Goal: Transaction & Acquisition: Purchase product/service

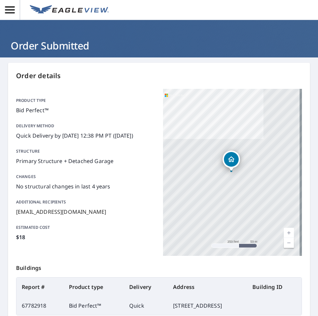
scroll to position [80, 0]
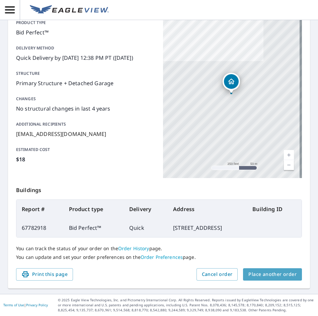
click at [281, 274] on span "Place another order" at bounding box center [272, 274] width 48 height 8
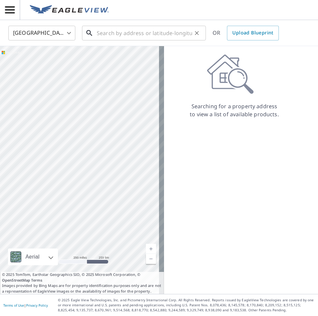
drag, startPoint x: 103, startPoint y: 27, endPoint x: 103, endPoint y: 33, distance: 6.7
click at [103, 29] on input "text" at bounding box center [144, 33] width 95 height 19
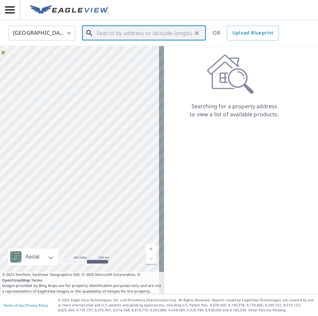
paste input "[STREET_ADDRESS]"
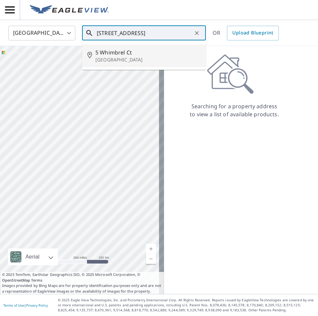
click at [107, 53] on span "5 Whimbrel Ct" at bounding box center [147, 52] width 105 height 8
type input "[STREET_ADDRESS]"
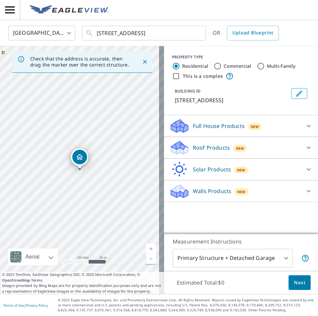
click at [304, 148] on icon at bounding box center [308, 148] width 8 height 8
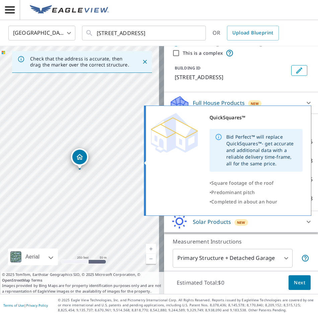
scroll to position [44, 0]
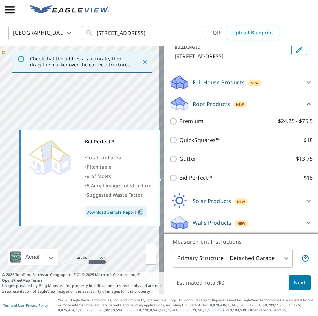
click at [169, 179] on input "Bid Perfect™ $18" at bounding box center [174, 178] width 10 height 8
checkbox input "true"
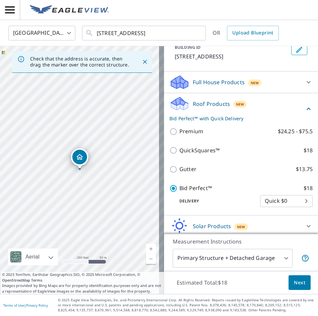
click at [289, 287] on button "Next" at bounding box center [299, 282] width 22 height 15
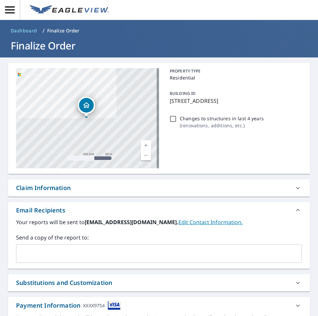
click at [74, 256] on input "text" at bounding box center [153, 253] width 269 height 13
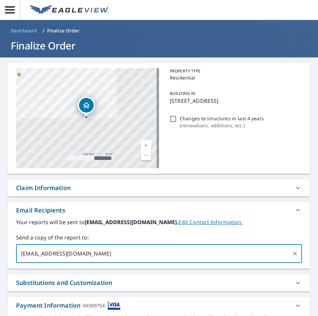
type input "[EMAIL_ADDRESS][DOMAIN_NAME]"
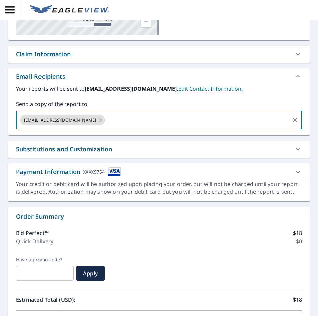
scroll to position [211, 0]
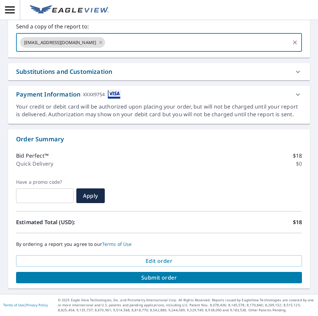
click at [155, 278] on span "Submit order" at bounding box center [158, 277] width 275 height 7
checkbox input "true"
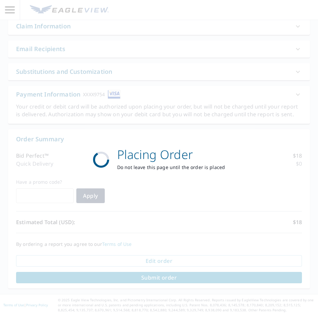
scroll to position [162, 0]
